Goal: Task Accomplishment & Management: Use online tool/utility

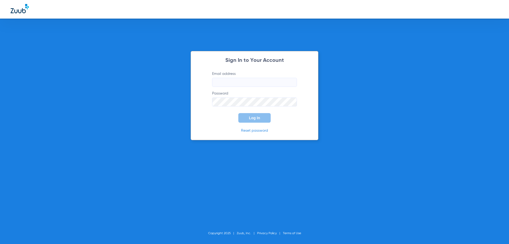
type input "[EMAIL_ADDRESS][DOMAIN_NAME]"
click at [255, 114] on button "Log In" at bounding box center [254, 118] width 32 height 10
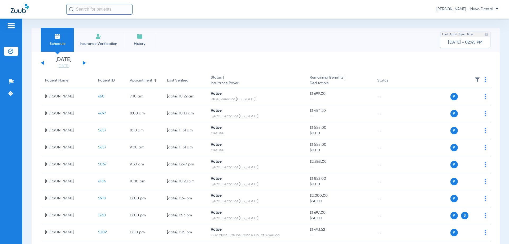
click at [103, 8] on input "text" at bounding box center [99, 9] width 66 height 11
drag, startPoint x: 73, startPoint y: 10, endPoint x: 58, endPoint y: 11, distance: 14.4
click at [58, 11] on div "NMaria No search results [PERSON_NAME] - Nuvo Dental" at bounding box center [254, 9] width 509 height 19
click at [103, 9] on input "[PERSON_NAME]" at bounding box center [99, 9] width 66 height 11
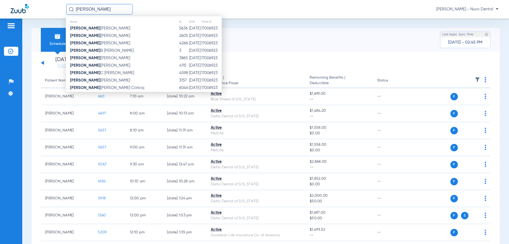
click at [99, 11] on input "[PERSON_NAME]" at bounding box center [99, 9] width 66 height 11
click at [104, 10] on input "[PERSON_NAME]" at bounding box center [99, 9] width 66 height 11
click at [79, 9] on input "[PERSON_NAME]" at bounding box center [99, 9] width 66 height 11
click at [91, 8] on input "[PERSON_NAME]" at bounding box center [99, 9] width 66 height 11
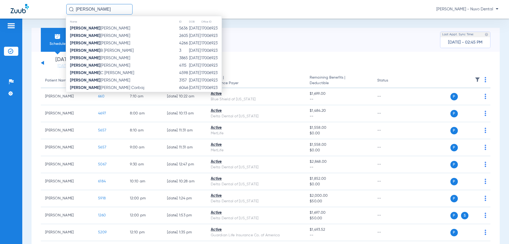
click at [104, 10] on input "[PERSON_NAME]" at bounding box center [99, 9] width 66 height 11
click at [103, 10] on input "[PERSON_NAME]" at bounding box center [99, 9] width 66 height 11
click at [100, 11] on input "[PERSON_NAME]" at bounding box center [99, 9] width 66 height 11
click at [99, 11] on input "[PERSON_NAME]" at bounding box center [99, 9] width 66 height 11
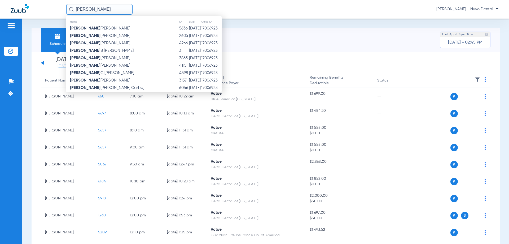
type input "[PERSON_NAME]"
drag, startPoint x: 134, startPoint y: 5, endPoint x: 125, endPoint y: 3, distance: 8.9
click at [134, 5] on div "[PERSON_NAME] Name ID DOB Office ID [PERSON_NAME] 5636 [DATE] 17006923 [PERSON_…" at bounding box center [282, 9] width 432 height 11
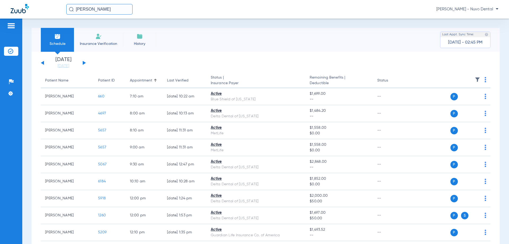
click at [106, 10] on input "[PERSON_NAME]" at bounding box center [99, 9] width 66 height 11
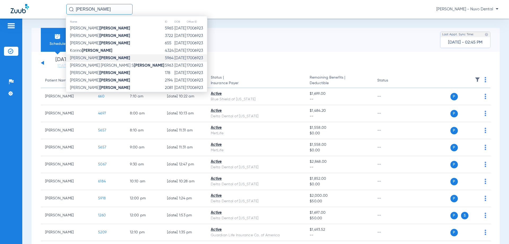
type input "[PERSON_NAME]"
click at [102, 61] on td "[PERSON_NAME]" at bounding box center [115, 57] width 99 height 7
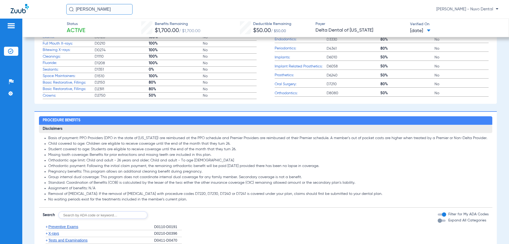
scroll to position [265, 0]
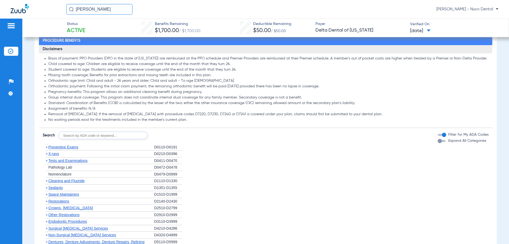
click at [84, 161] on span "Tests and Examinations" at bounding box center [67, 160] width 39 height 4
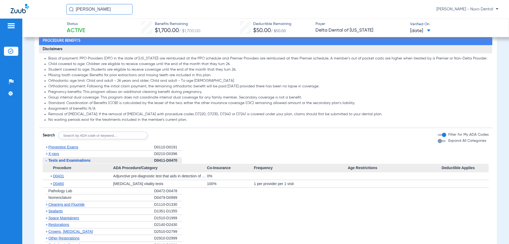
click at [88, 133] on input "text" at bounding box center [102, 135] width 89 height 7
type input "D5821, D4263, D7210, D6010"
click at [167, 136] on button "Search" at bounding box center [167, 135] width 21 height 7
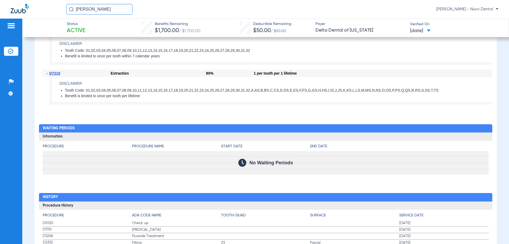
scroll to position [318, 0]
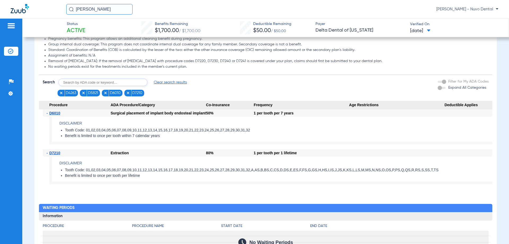
click at [97, 84] on input "text" at bounding box center [102, 81] width 89 height 7
type input "D5821"
click at [171, 80] on button "Search" at bounding box center [167, 81] width 21 height 7
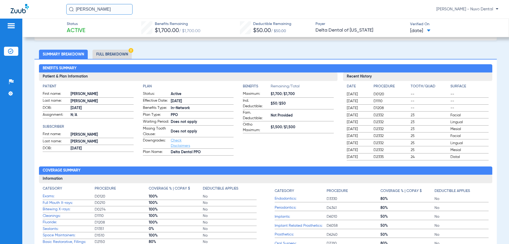
scroll to position [0, 0]
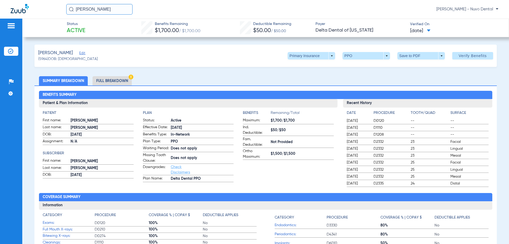
click at [114, 8] on input "[PERSON_NAME]" at bounding box center [99, 9] width 66 height 11
type input "[PERSON_NAME]"
click at [98, 31] on td "[PERSON_NAME]" at bounding box center [88, 28] width 45 height 7
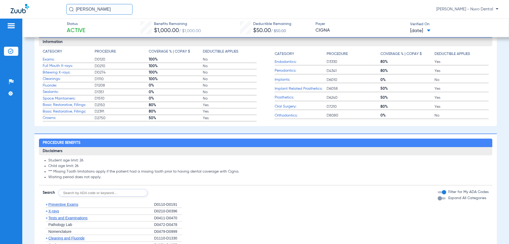
scroll to position [239, 0]
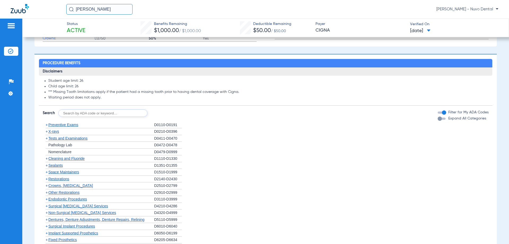
click at [108, 141] on div "+ Tests and Examinations" at bounding box center [98, 138] width 111 height 7
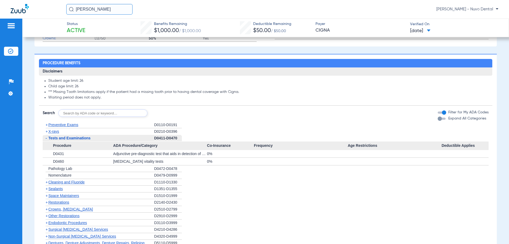
click at [78, 116] on input "text" at bounding box center [102, 112] width 89 height 7
type input "D4910, D1208"
click at [170, 117] on button "Search" at bounding box center [167, 112] width 21 height 7
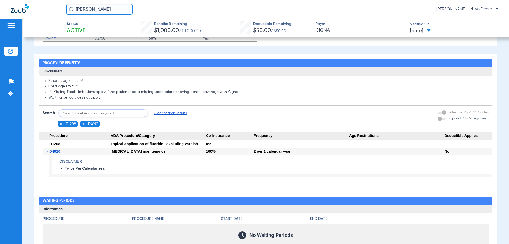
click at [243, 164] on h4 "Disclaimer" at bounding box center [275, 162] width 433 height 6
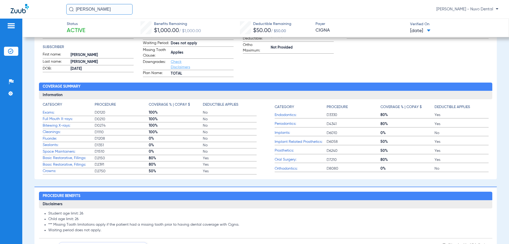
scroll to position [0, 0]
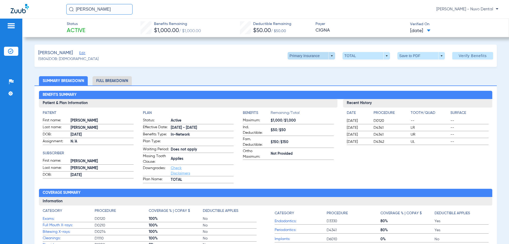
click at [317, 54] on span at bounding box center [311, 55] width 47 height 7
click at [313, 76] on span "Secondary Insurance" at bounding box center [305, 77] width 35 height 4
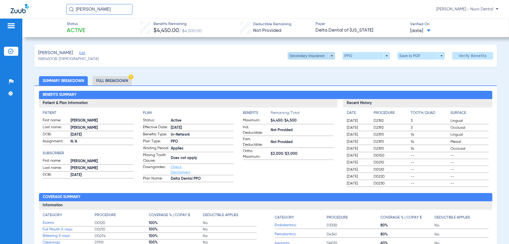
click at [315, 58] on span at bounding box center [311, 55] width 47 height 7
click at [303, 66] on span "Primary Insurance" at bounding box center [305, 66] width 35 height 4
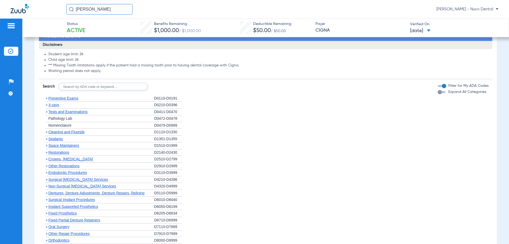
scroll to position [239, 0]
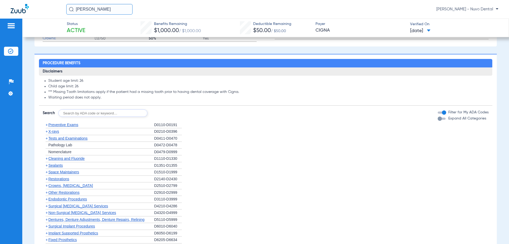
click at [1, 6] on div "[PERSON_NAME] [PERSON_NAME] - Nuvo Dental" at bounding box center [254, 9] width 509 height 19
type input "Sabika"
drag, startPoint x: 109, startPoint y: 6, endPoint x: 110, endPoint y: 14, distance: 8.3
click at [109, 6] on input "Sabika" at bounding box center [99, 9] width 66 height 11
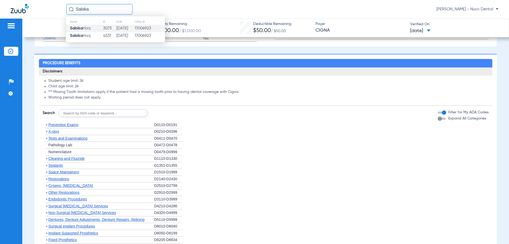
click at [108, 29] on td "3073" at bounding box center [109, 28] width 13 height 7
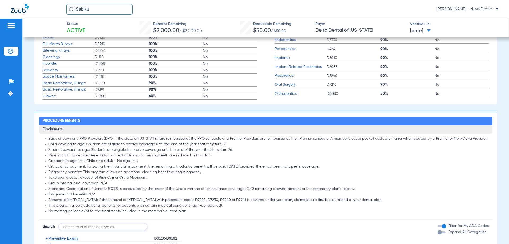
scroll to position [291, 0]
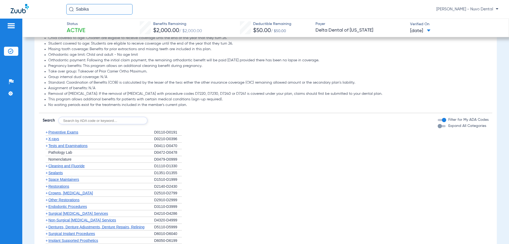
click at [111, 120] on input "text" at bounding box center [102, 120] width 89 height 7
type input "D4910, D1208"
click at [164, 119] on button "Search" at bounding box center [167, 120] width 21 height 7
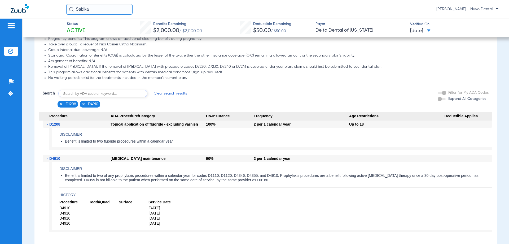
scroll to position [345, 0]
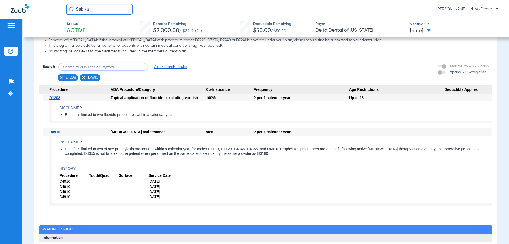
drag, startPoint x: 105, startPoint y: 10, endPoint x: 4, endPoint y: 6, distance: 101.6
click at [4, 6] on div "Sabika [PERSON_NAME] - Nuvo Dental" at bounding box center [254, 9] width 509 height 19
drag, startPoint x: 89, startPoint y: 10, endPoint x: -19, endPoint y: 3, distance: 108.6
click at [0, 3] on html "lrilani [PERSON_NAME] - Nuvo Dental Patients Insurance Verification Setup Help …" at bounding box center [254, 122] width 509 height 244
click at [104, 8] on input "[PERSON_NAME]" at bounding box center [99, 9] width 66 height 11
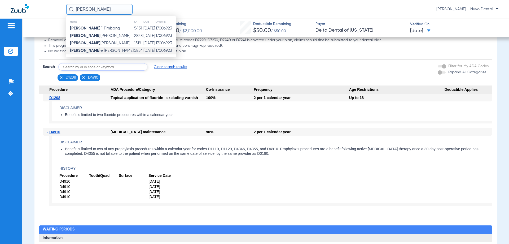
type input "[PERSON_NAME]"
click at [102, 54] on td "[PERSON_NAME]" at bounding box center [100, 50] width 68 height 7
